Goal: Task Accomplishment & Management: Use online tool/utility

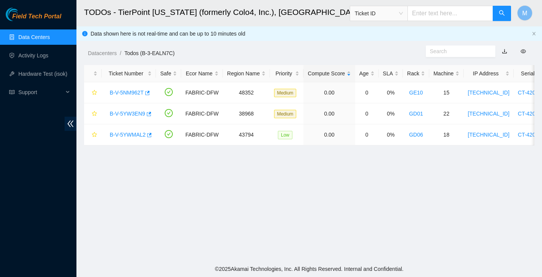
scroll to position [32, 0]
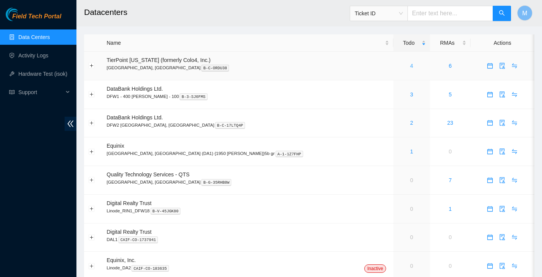
click at [410, 64] on link "4" at bounding box center [411, 66] width 3 height 6
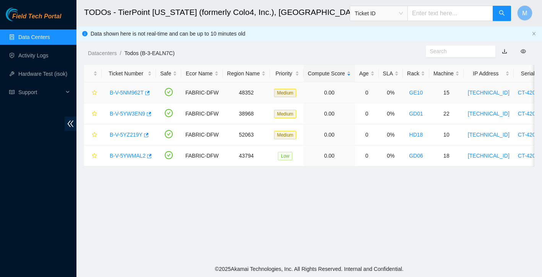
click at [125, 92] on link "B-V-5NM962T" at bounding box center [127, 92] width 34 height 6
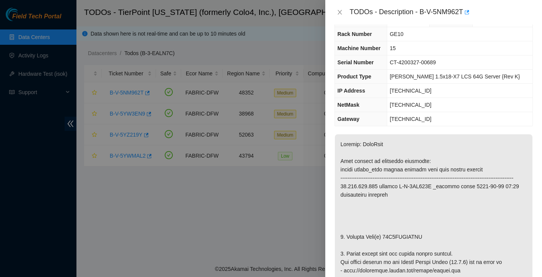
scroll to position [28, 0]
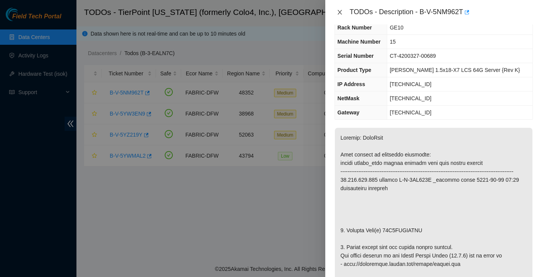
click at [337, 10] on icon "close" at bounding box center [340, 12] width 6 height 6
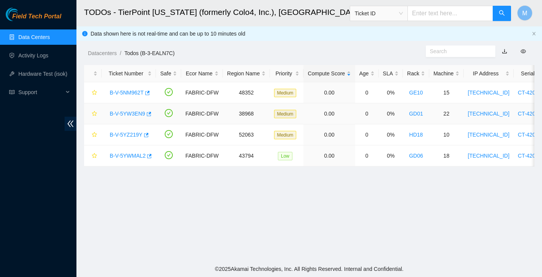
click at [125, 111] on link "B-V-5YW3EN9" at bounding box center [128, 113] width 36 height 6
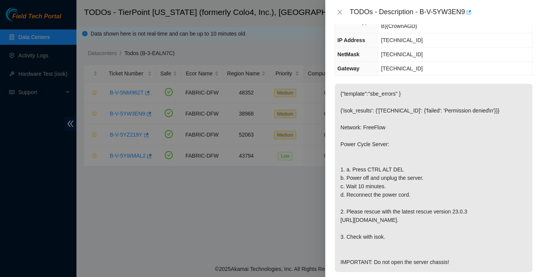
scroll to position [105, 0]
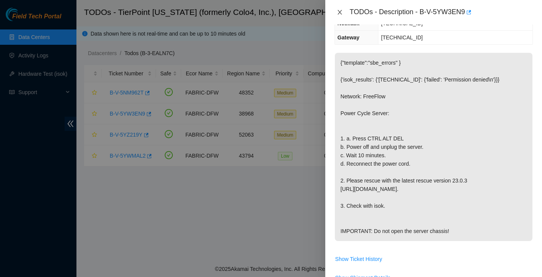
click at [340, 12] on icon "close" at bounding box center [340, 12] width 6 height 6
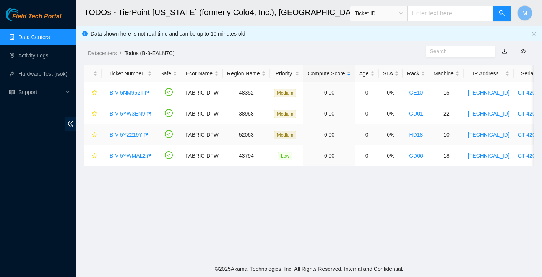
click at [120, 135] on link "B-V-5YZ219Y" at bounding box center [126, 134] width 33 height 6
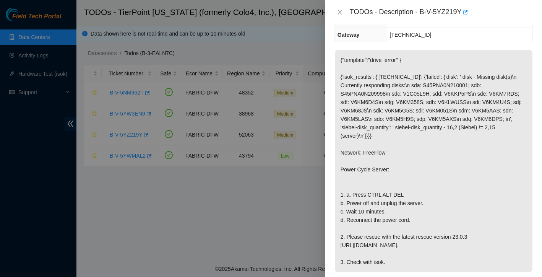
click at [338, 8] on div "TODOs - Description - B-V-5YZ219Y" at bounding box center [433, 12] width 198 height 12
click at [338, 11] on icon "close" at bounding box center [340, 12] width 6 height 6
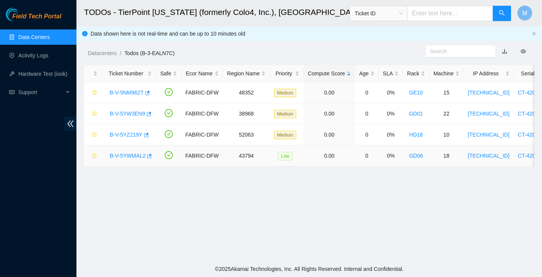
click at [130, 155] on link "B-V-5YWMAL2" at bounding box center [128, 155] width 36 height 6
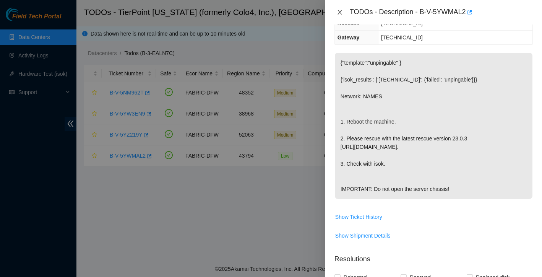
click at [339, 11] on icon "close" at bounding box center [340, 12] width 6 height 6
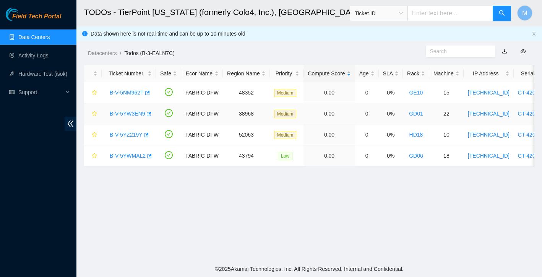
click at [132, 115] on link "B-V-5YW3EN9" at bounding box center [128, 113] width 36 height 6
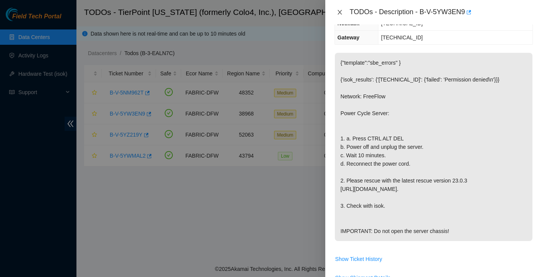
click at [341, 10] on icon "close" at bounding box center [340, 12] width 6 height 6
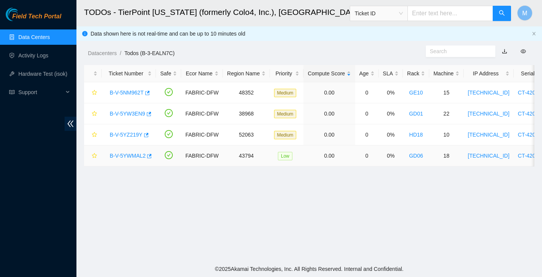
click at [116, 159] on div "B-V-5YWMAL2" at bounding box center [129, 155] width 46 height 12
click at [123, 156] on link "B-V-5YWMAL2" at bounding box center [128, 155] width 36 height 6
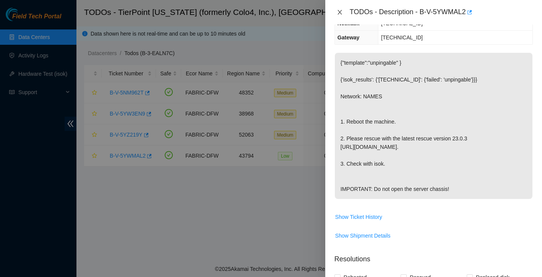
click at [340, 16] on button "Close" at bounding box center [339, 12] width 11 height 7
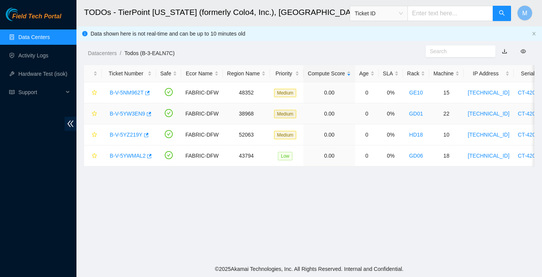
click at [133, 113] on link "B-V-5YW3EN9" at bounding box center [128, 113] width 36 height 6
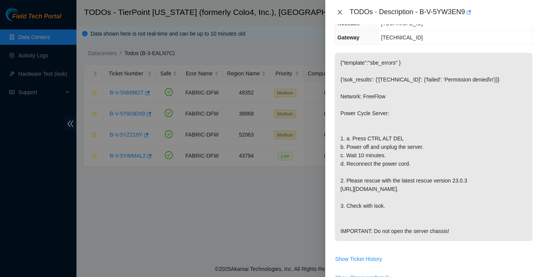
click at [339, 12] on icon "close" at bounding box center [340, 12] width 6 height 6
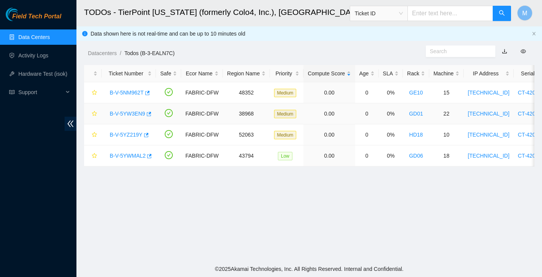
click at [131, 112] on link "B-V-5YW3EN9" at bounding box center [128, 113] width 36 height 6
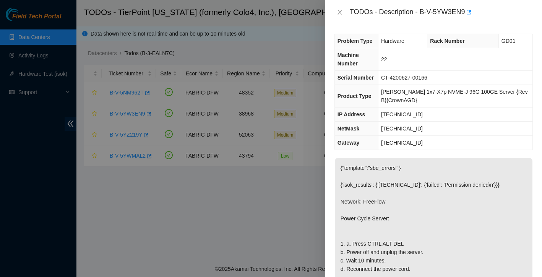
scroll to position [0, 0]
click at [340, 14] on icon "close" at bounding box center [340, 12] width 6 height 6
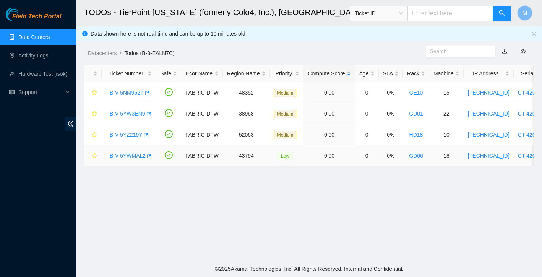
click at [123, 154] on link "B-V-5YWMAL2" at bounding box center [128, 155] width 36 height 6
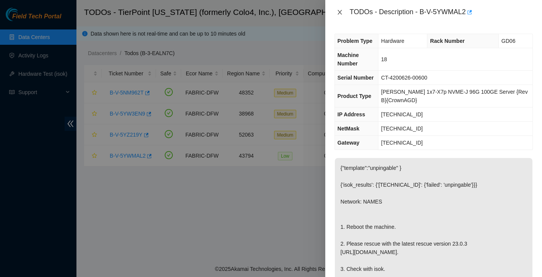
click at [339, 14] on icon "close" at bounding box center [340, 12] width 6 height 6
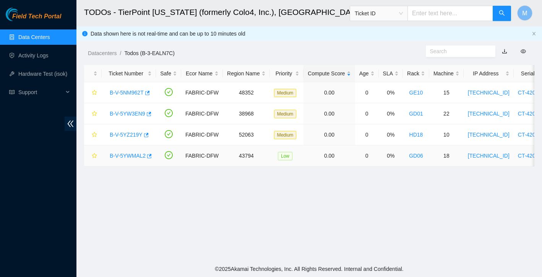
click at [119, 158] on link "B-V-5YWMAL2" at bounding box center [128, 155] width 36 height 6
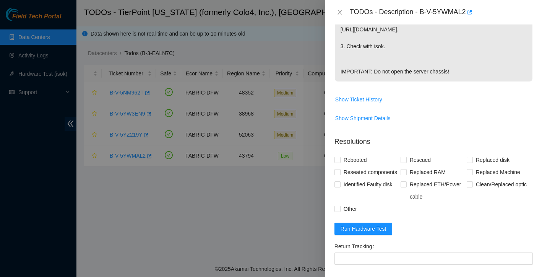
scroll to position [289, 0]
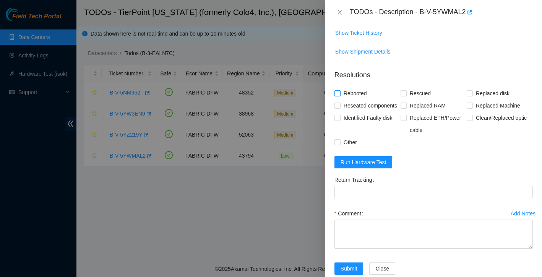
click at [339, 96] on input "Rebooted" at bounding box center [336, 92] width 5 height 5
checkbox input "true"
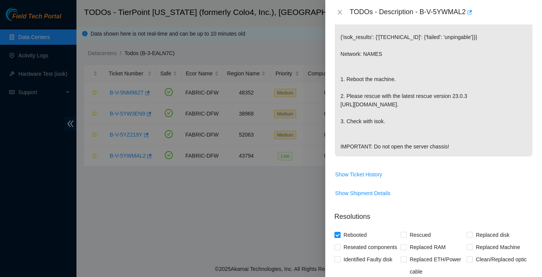
scroll to position [203, 0]
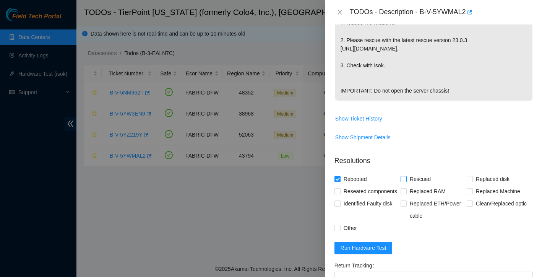
click at [405, 181] on input "Rescued" at bounding box center [402, 178] width 5 height 5
checkbox input "true"
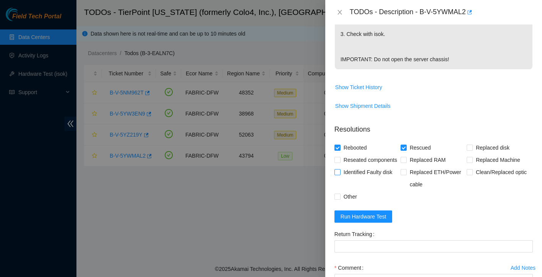
scroll to position [246, 0]
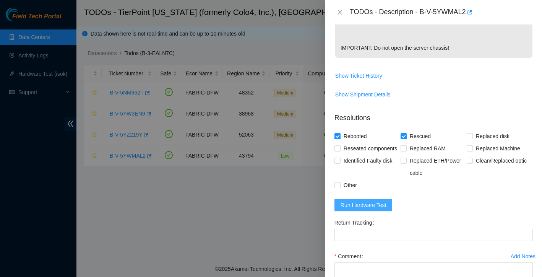
click at [384, 209] on span "Run Hardware Test" at bounding box center [363, 205] width 46 height 8
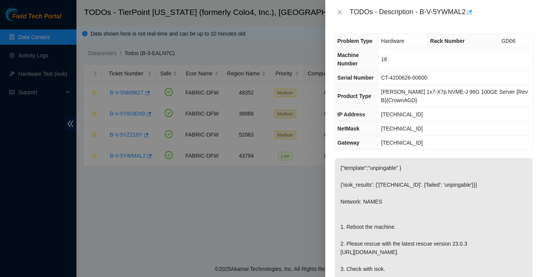
scroll to position [0, 0]
